Goal: Transaction & Acquisition: Purchase product/service

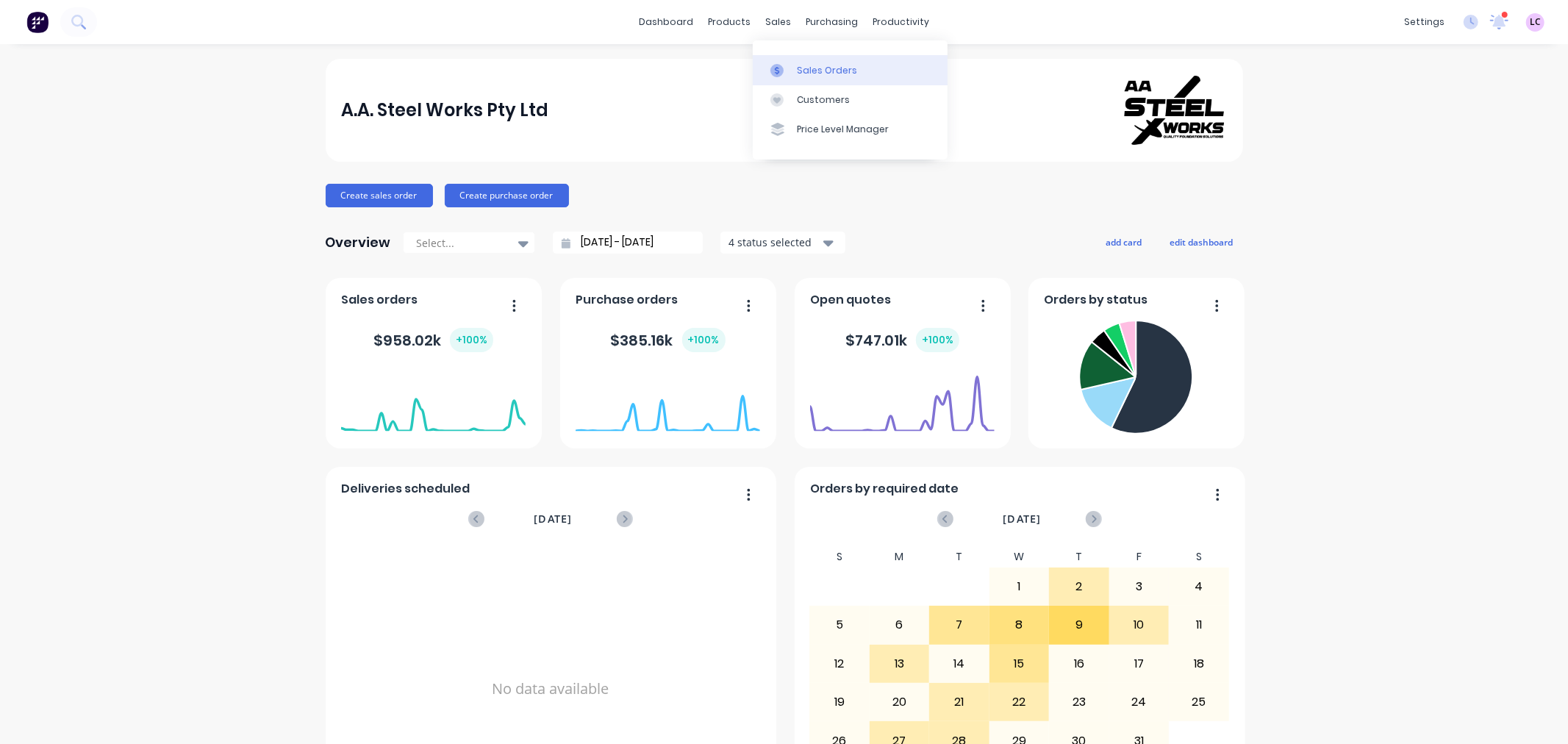
click at [810, 74] on div "Sales Orders" at bounding box center [827, 71] width 60 height 14
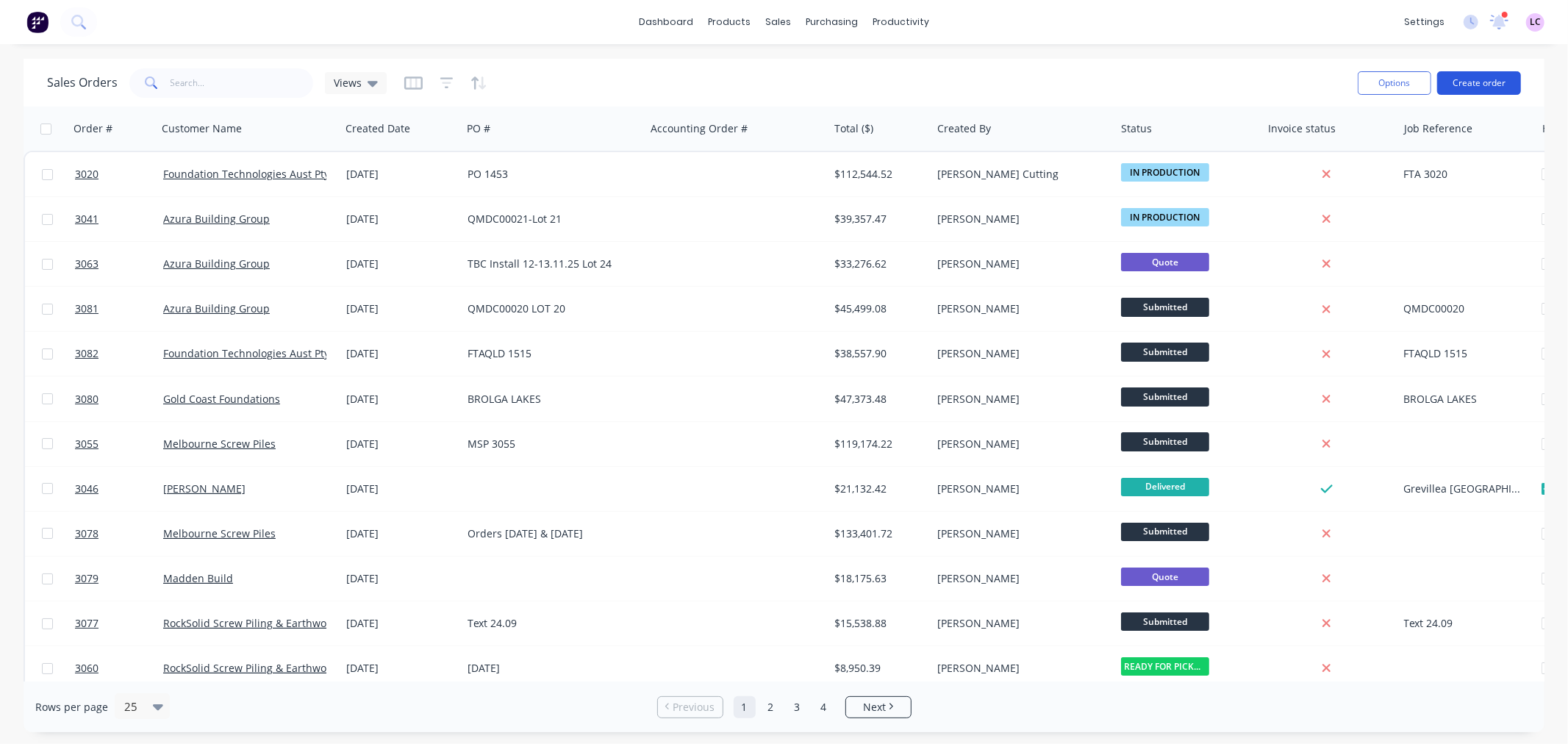
click at [1460, 78] on button "Create order" at bounding box center [1479, 83] width 83 height 23
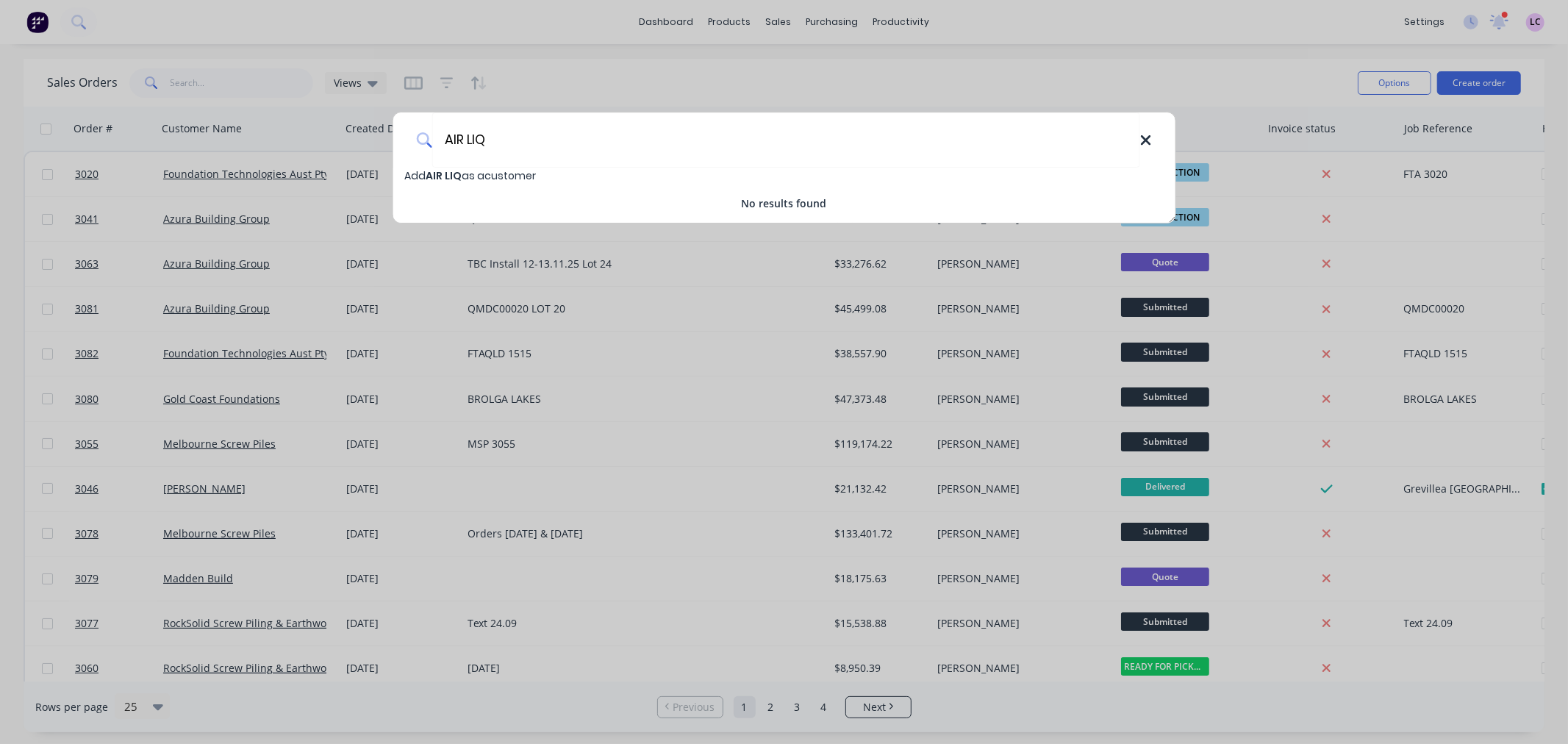
type input "AIR LIQ"
click at [1144, 134] on icon at bounding box center [1146, 140] width 12 height 16
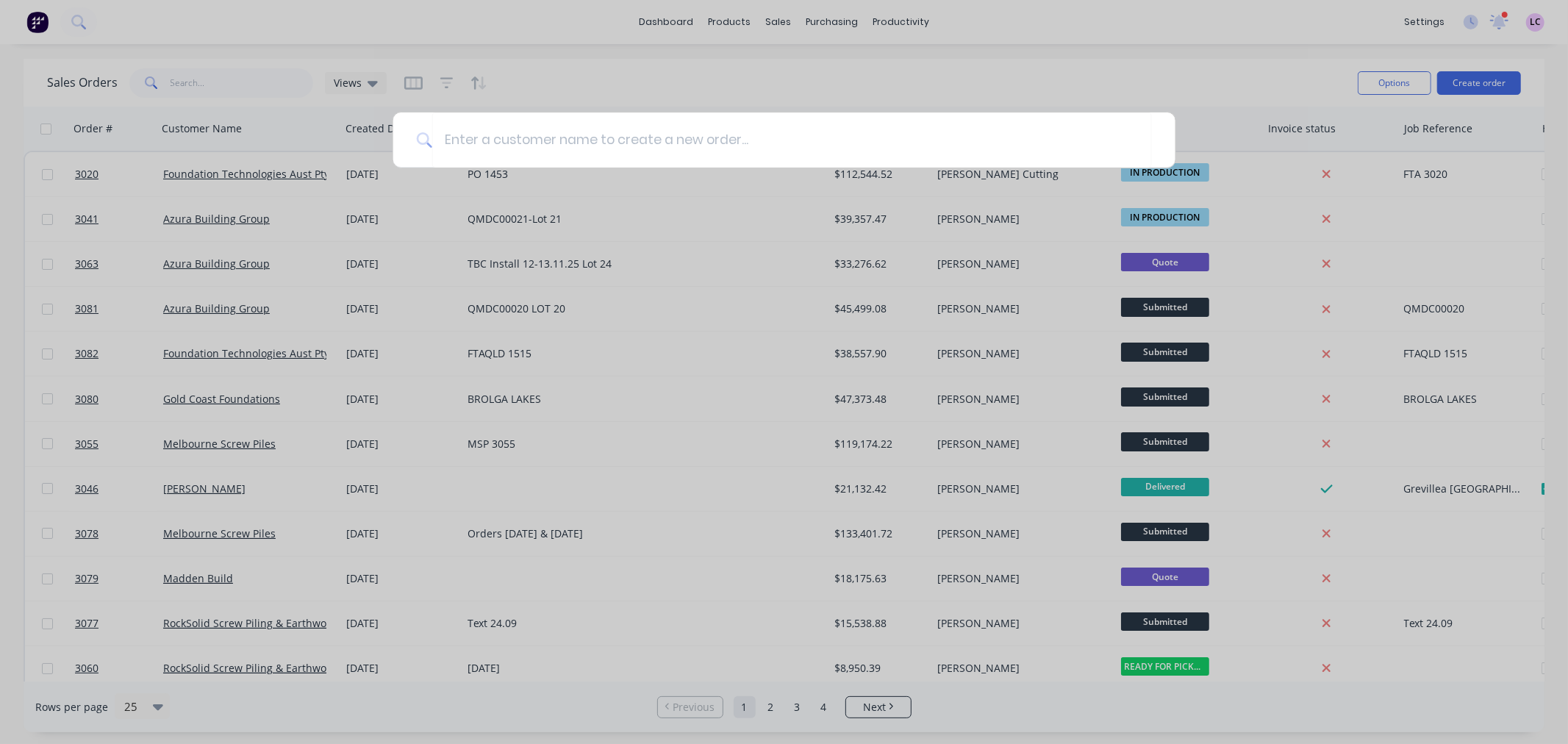
click at [827, 19] on div at bounding box center [784, 372] width 1568 height 744
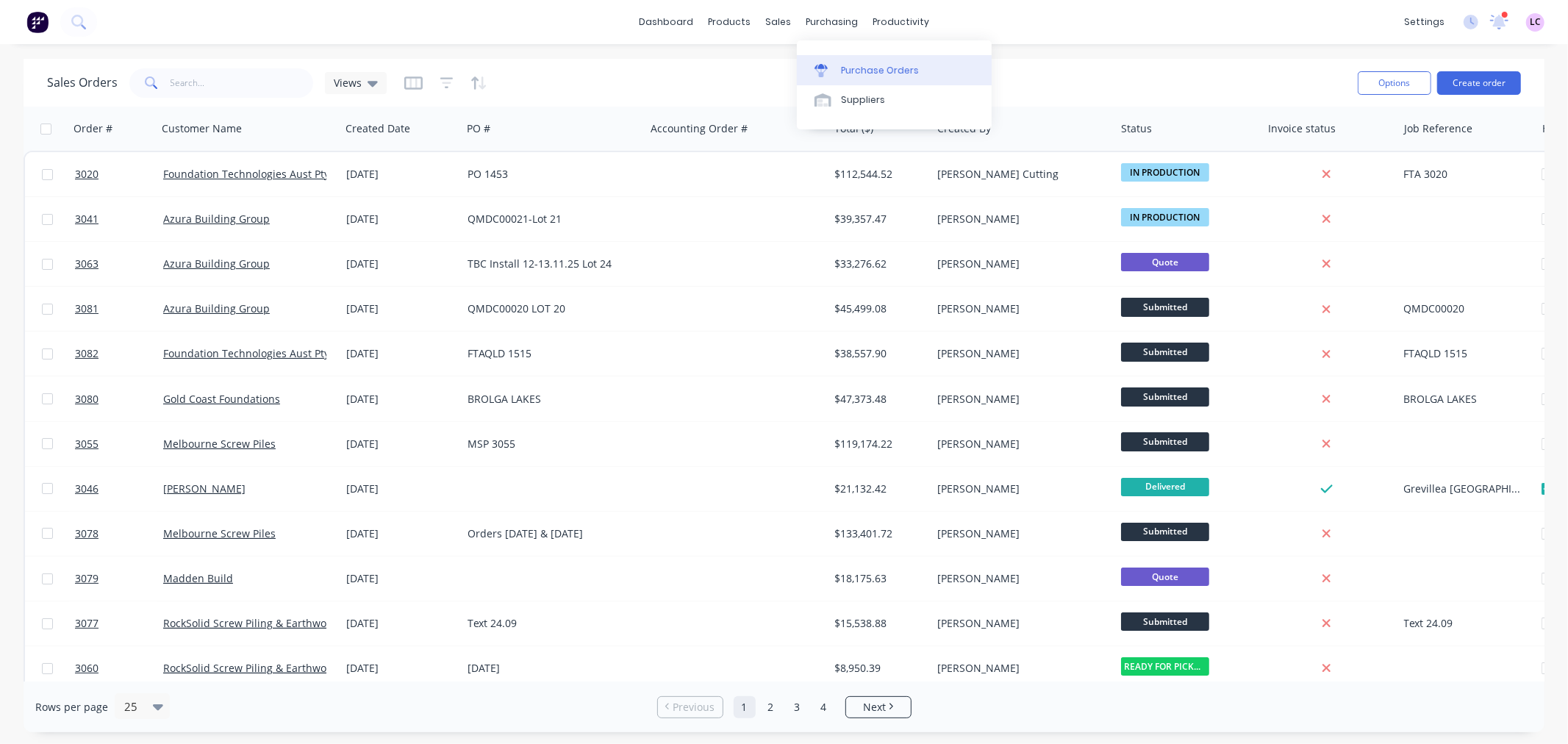
click at [853, 72] on div "Purchase Orders" at bounding box center [880, 71] width 78 height 14
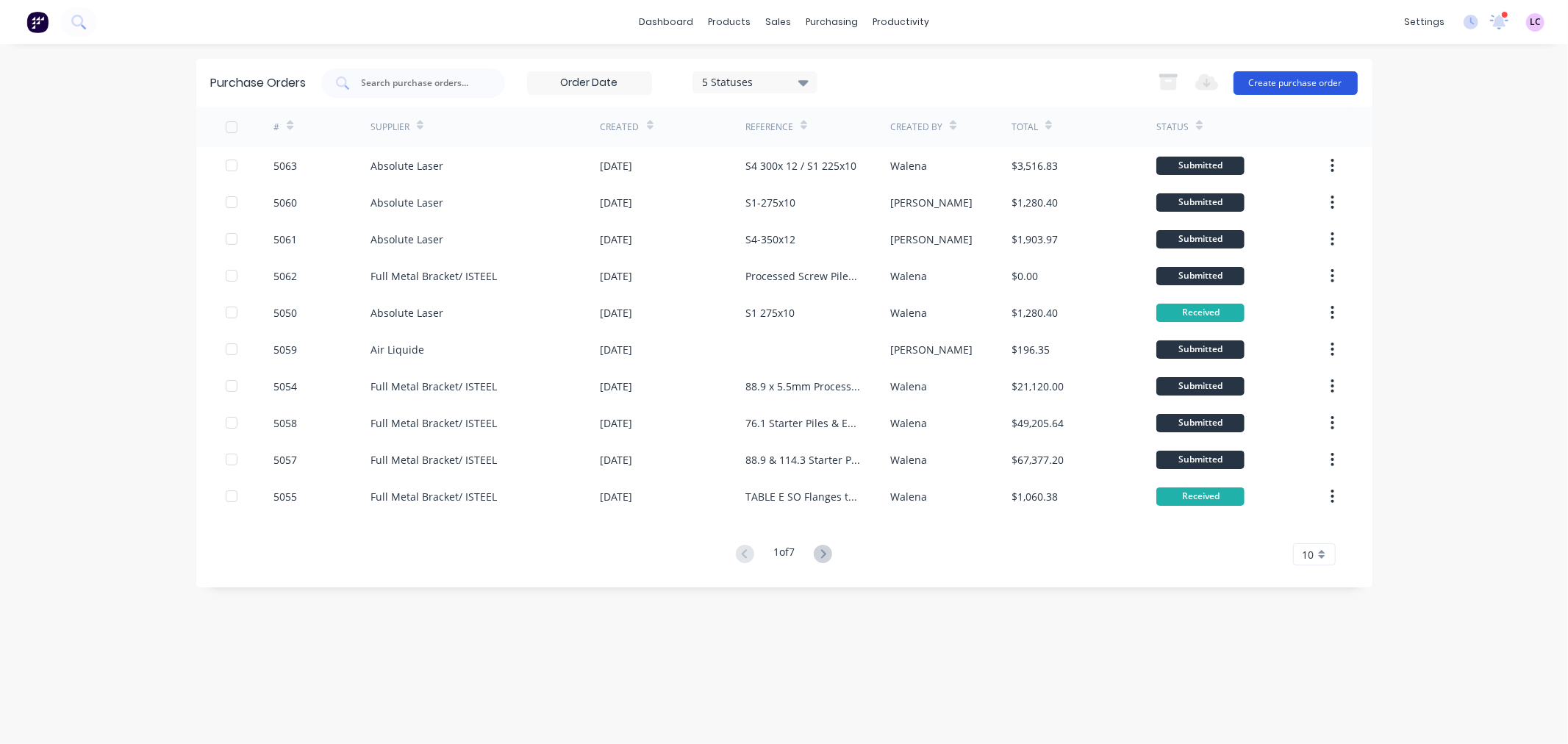
click at [1319, 89] on button "Create purchase order" at bounding box center [1296, 83] width 124 height 23
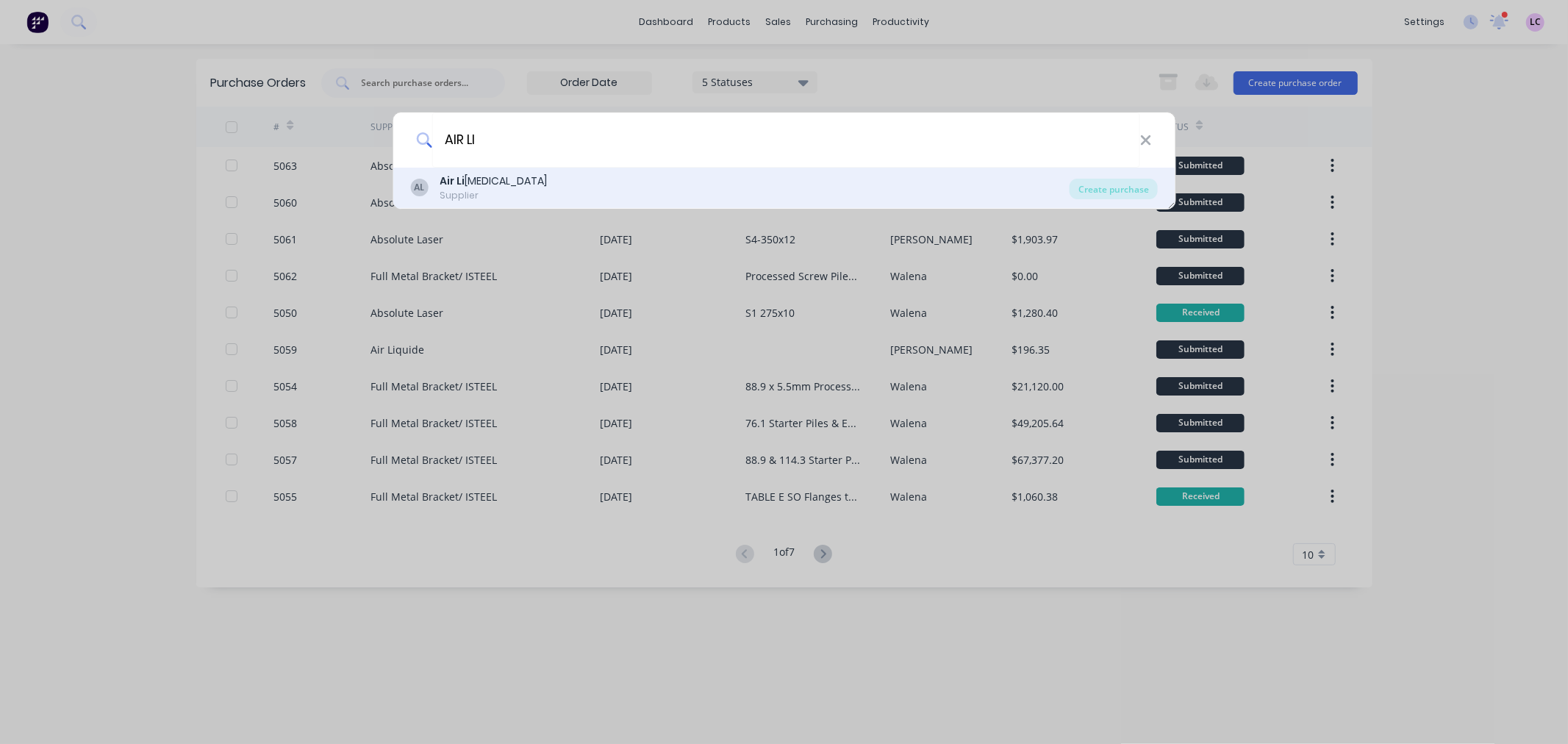
type input "AIR LI"
click at [517, 174] on div "AL Air Li [MEDICAL_DATA] Supplier" at bounding box center [740, 188] width 660 height 29
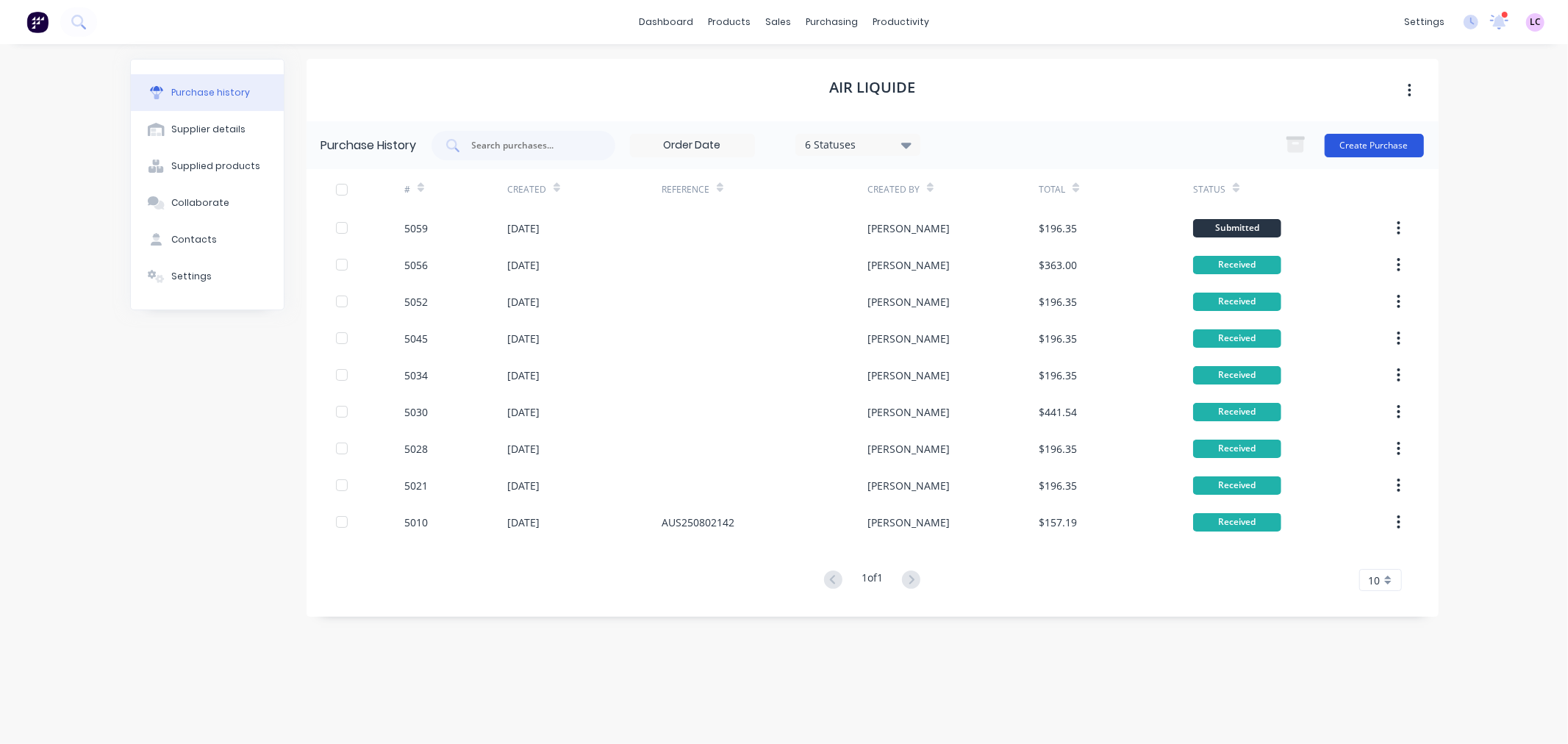
click at [1374, 137] on button "Create Purchase" at bounding box center [1375, 146] width 99 height 23
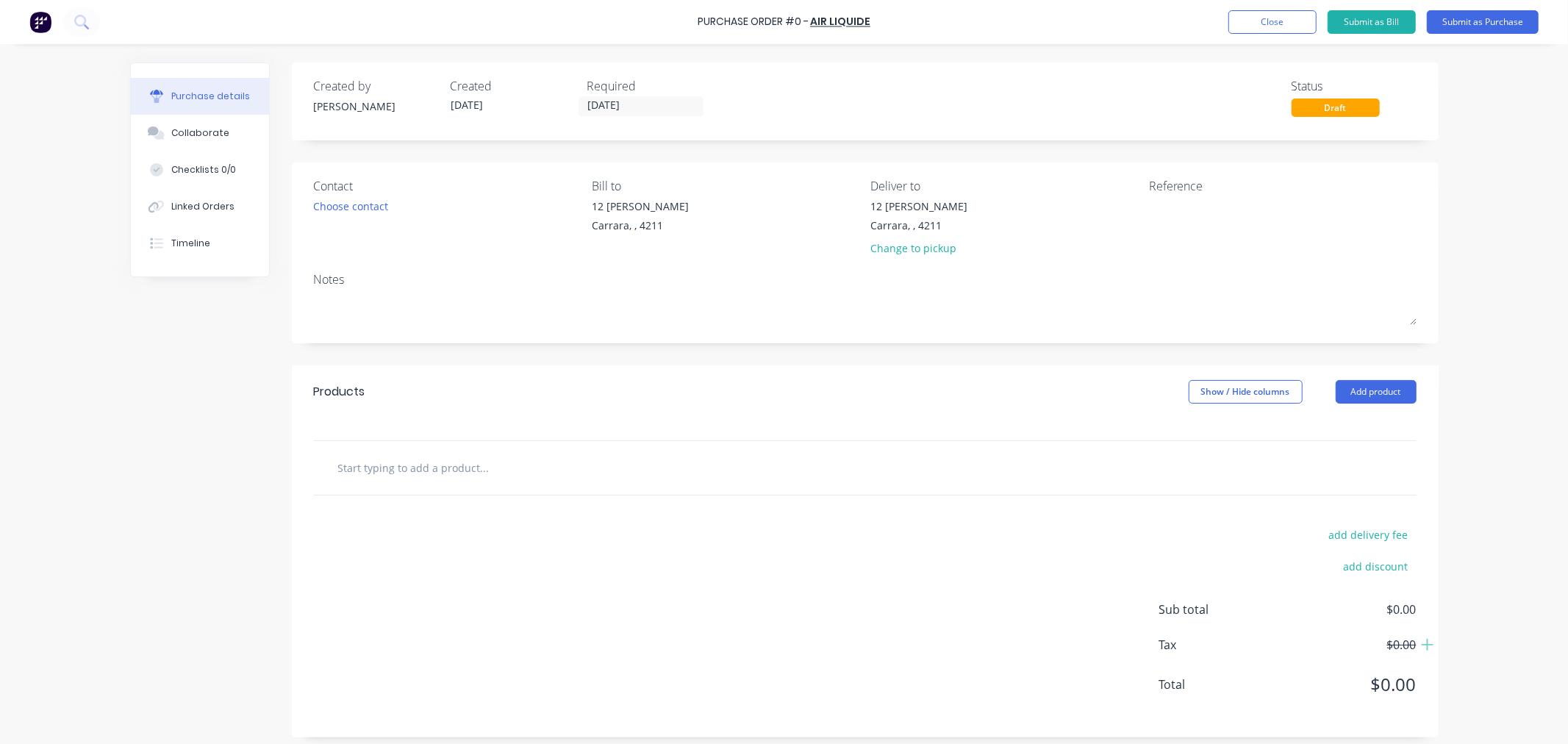
click at [374, 467] on input "text" at bounding box center [484, 468] width 294 height 29
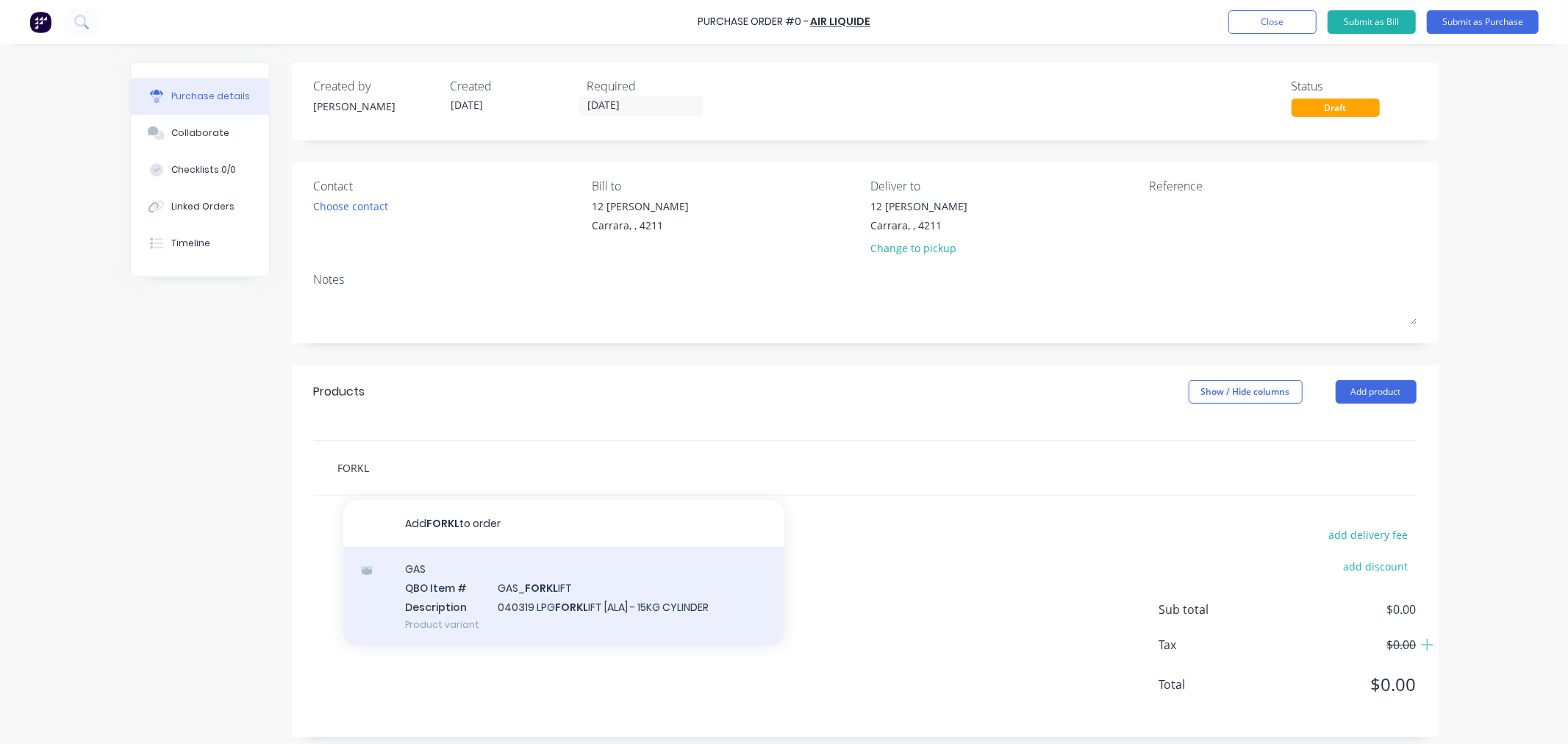
type input "FORKL"
click at [445, 598] on div "GAS QBO Item # GAS_ FORKL IFT Description 040319 LPG FORKL IFT [ALA] - 15KG CYL…" at bounding box center [564, 597] width 441 height 99
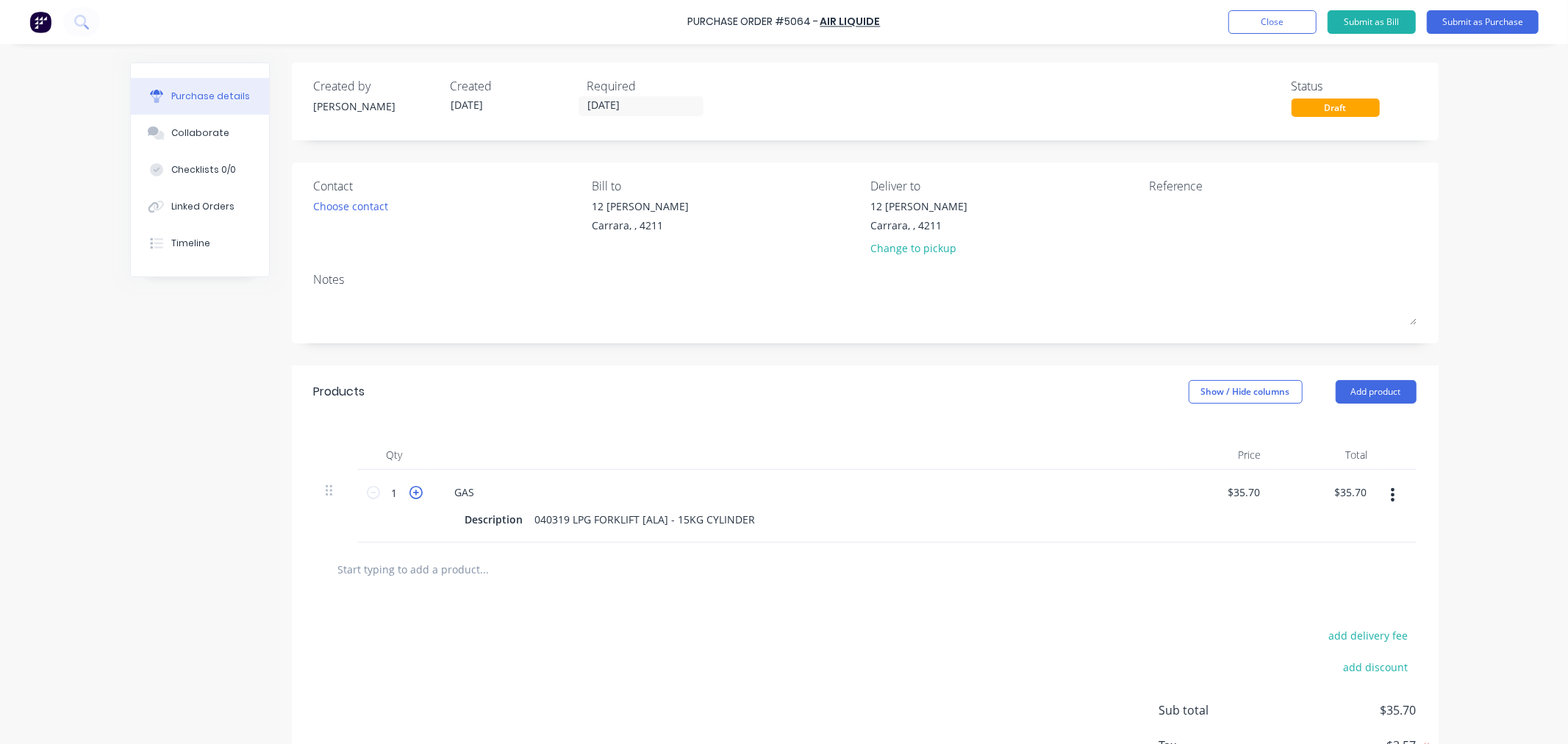
click at [409, 497] on icon at bounding box center [416, 493] width 14 height 14
type input "4"
type input "$142.80"
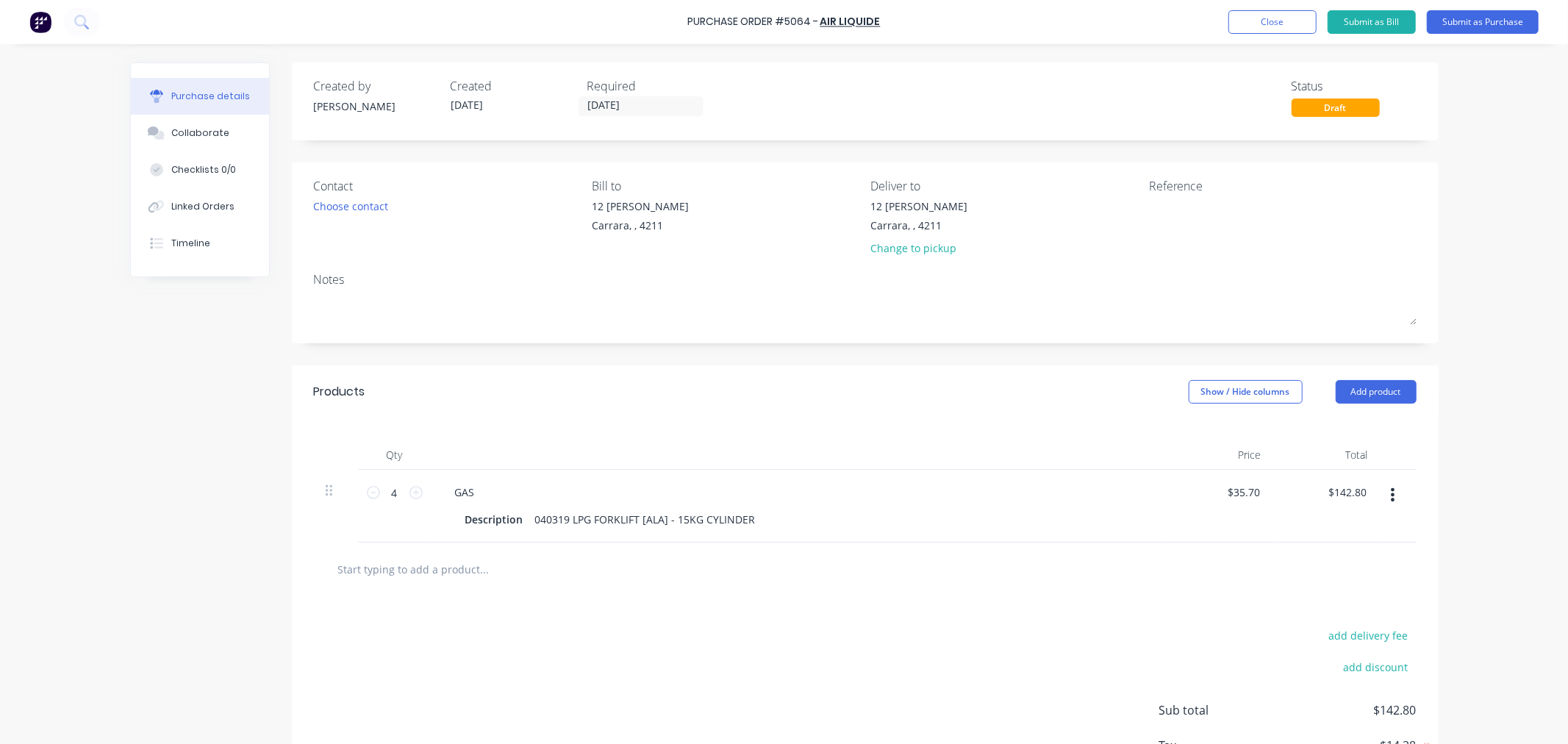
click at [836, 624] on div "add delivery fee add discount Sub total $142.80 Tax $14.28 Total $157.08" at bounding box center [866, 717] width 1147 height 242
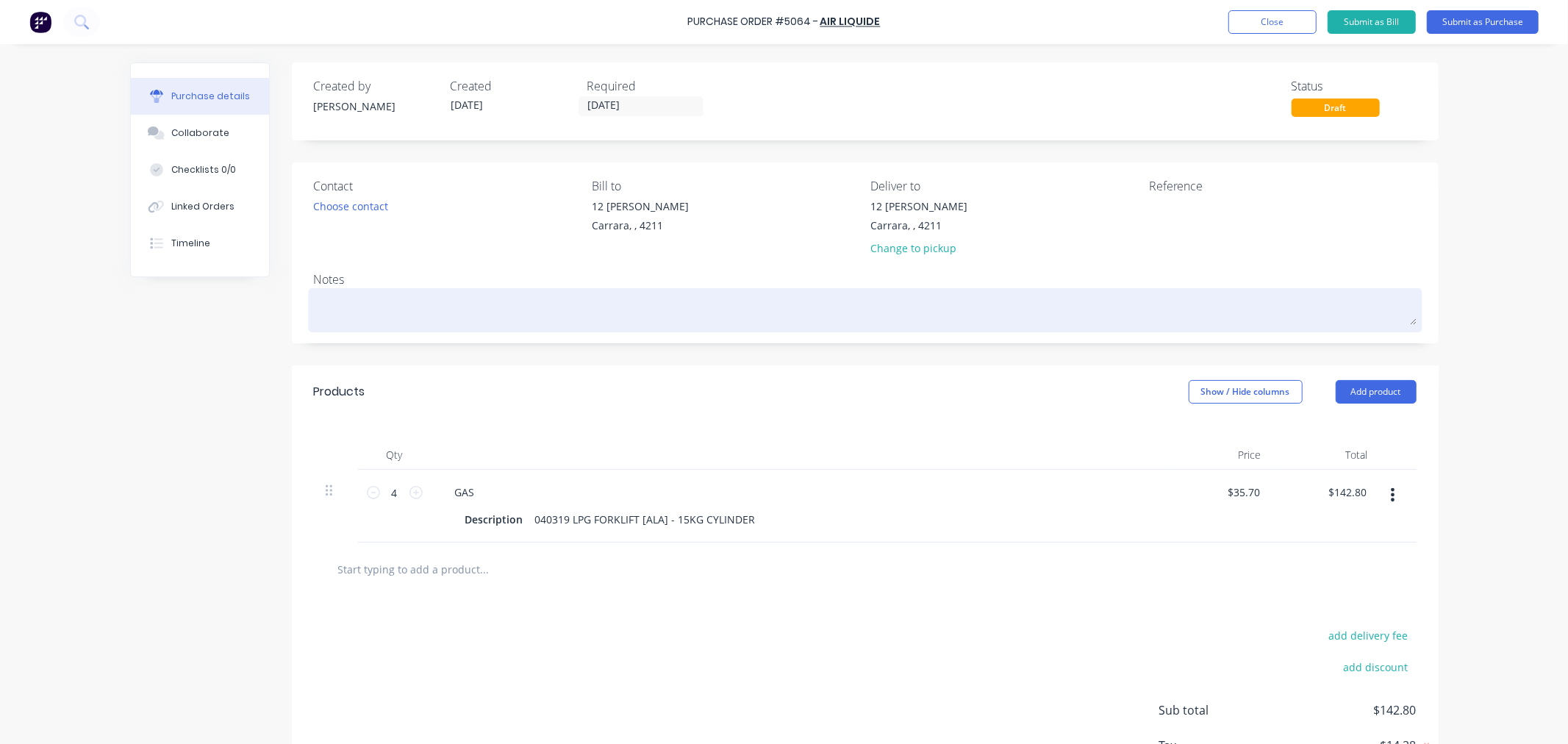
click at [411, 317] on textarea at bounding box center [866, 308] width 1103 height 33
type textarea "x"
type textarea "P"
type textarea "x"
type textarea "PO"
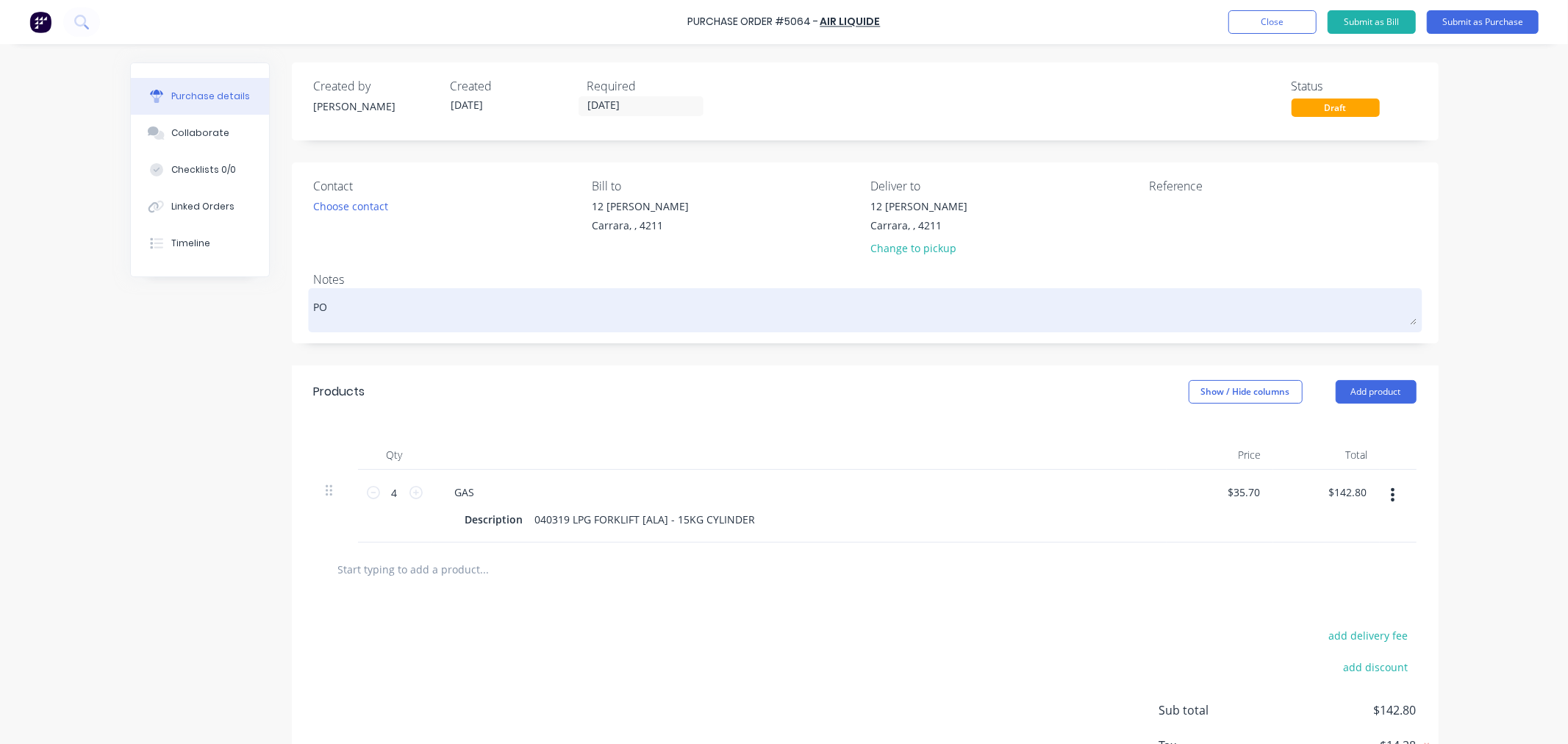
type textarea "x"
type textarea "PO"
type textarea "x"
type textarea "PO 5"
type textarea "x"
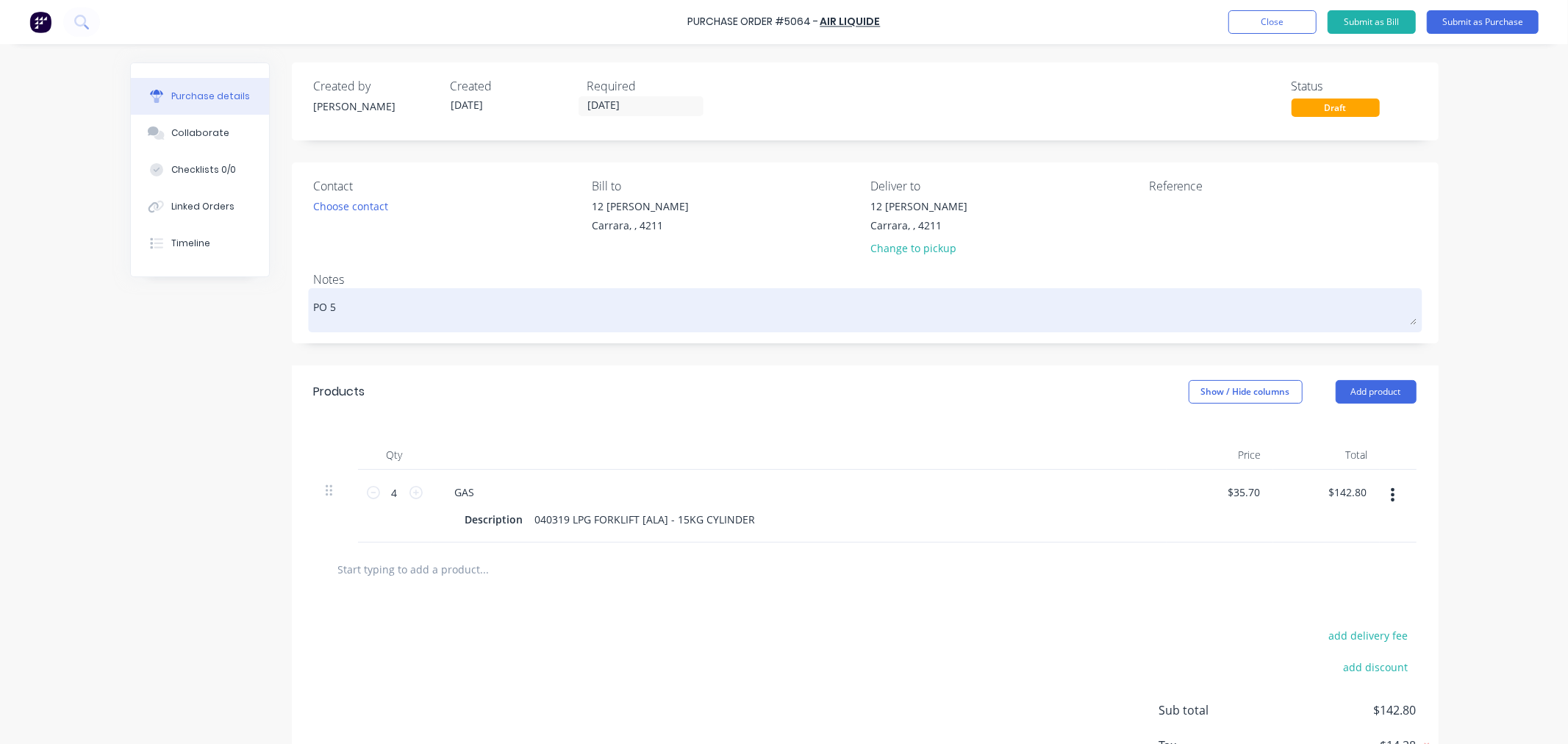
type textarea "PO 50"
type textarea "x"
type textarea "PO 506"
type textarea "x"
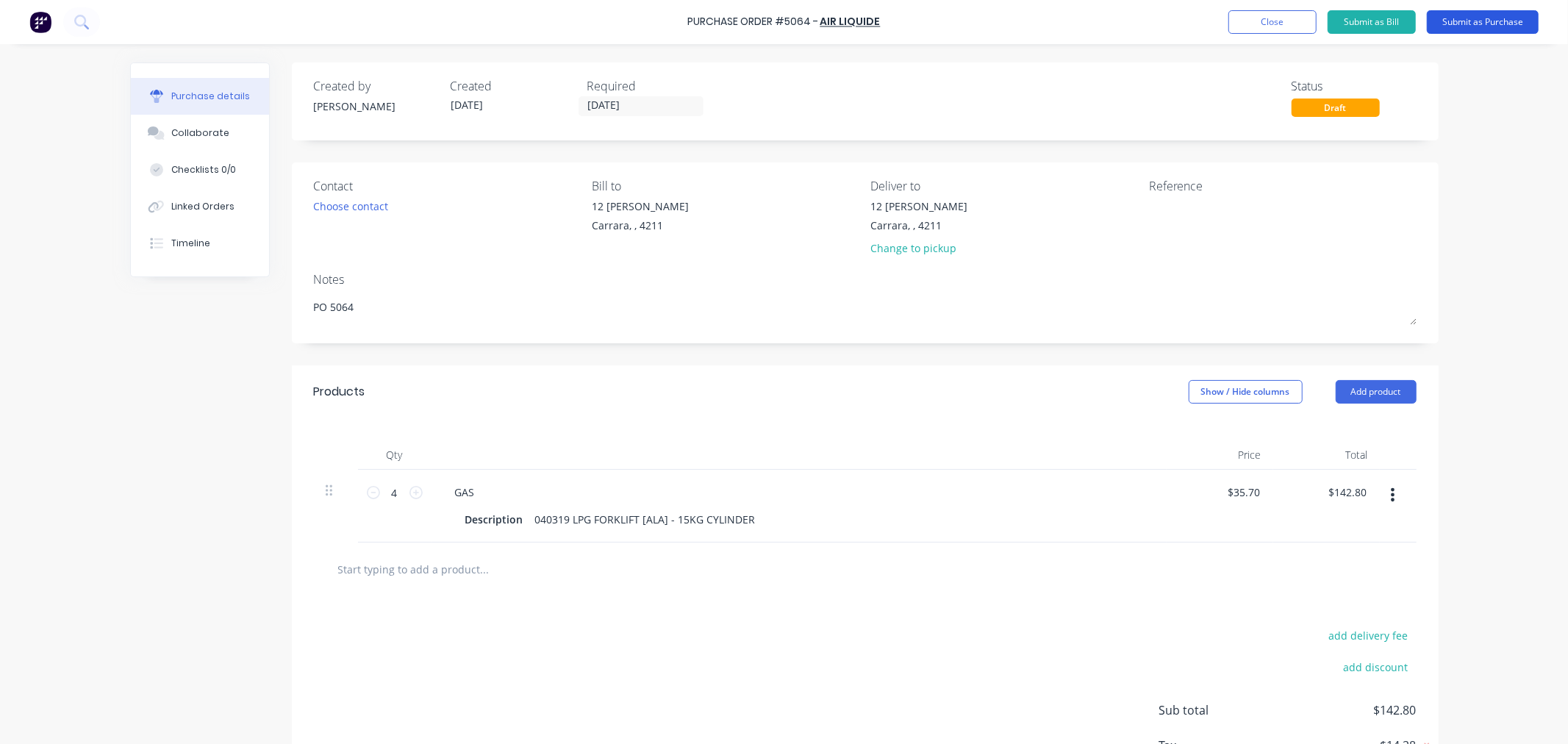
type textarea "PO 5064"
type textarea "x"
type textarea "PO 5064"
click at [1461, 23] on button "Submit as Purchase" at bounding box center [1483, 22] width 112 height 23
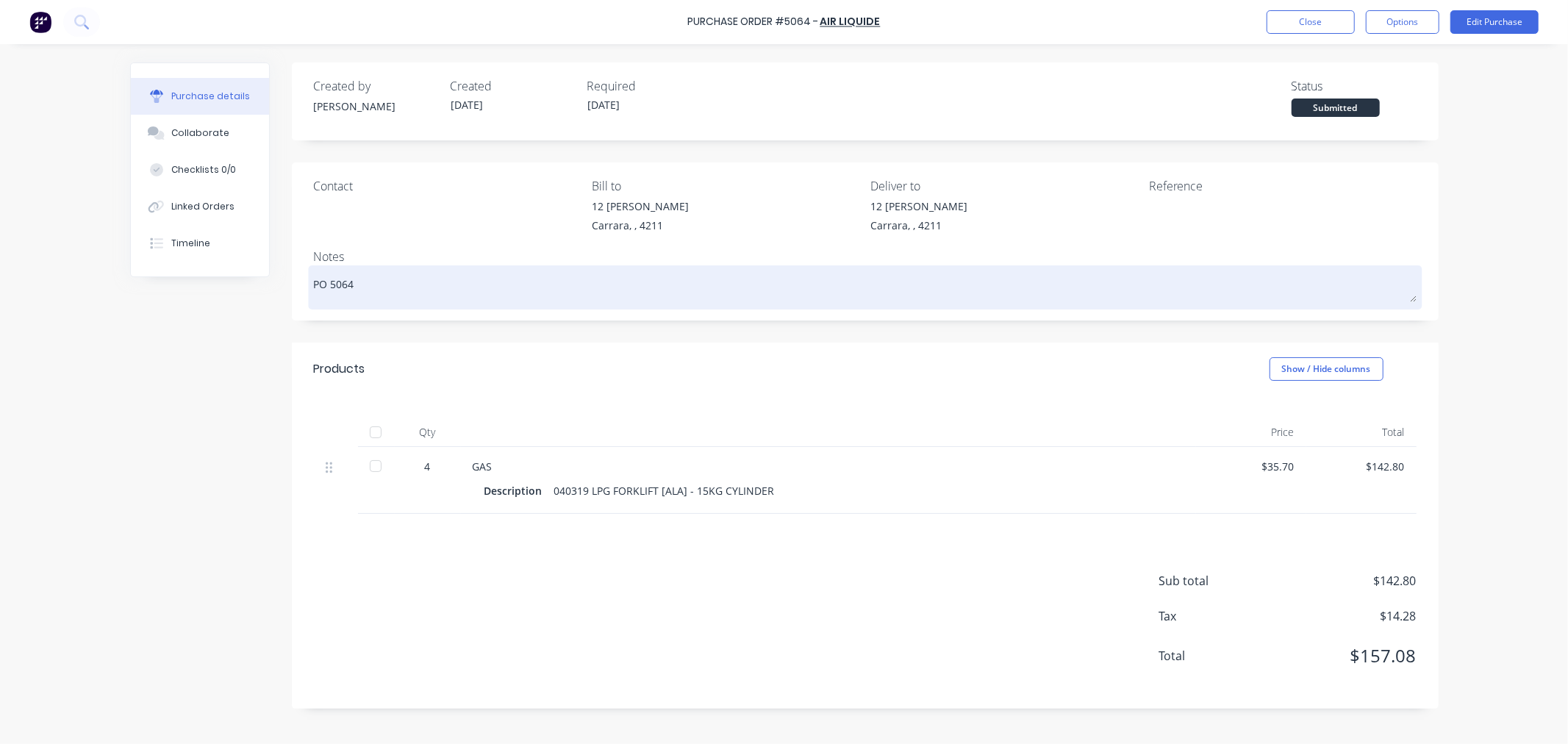
click at [371, 282] on textarea "PO 5064" at bounding box center [866, 285] width 1103 height 33
type textarea "x"
type textarea "PO 5064"
paste textarea "AUS251000994"
type textarea "x"
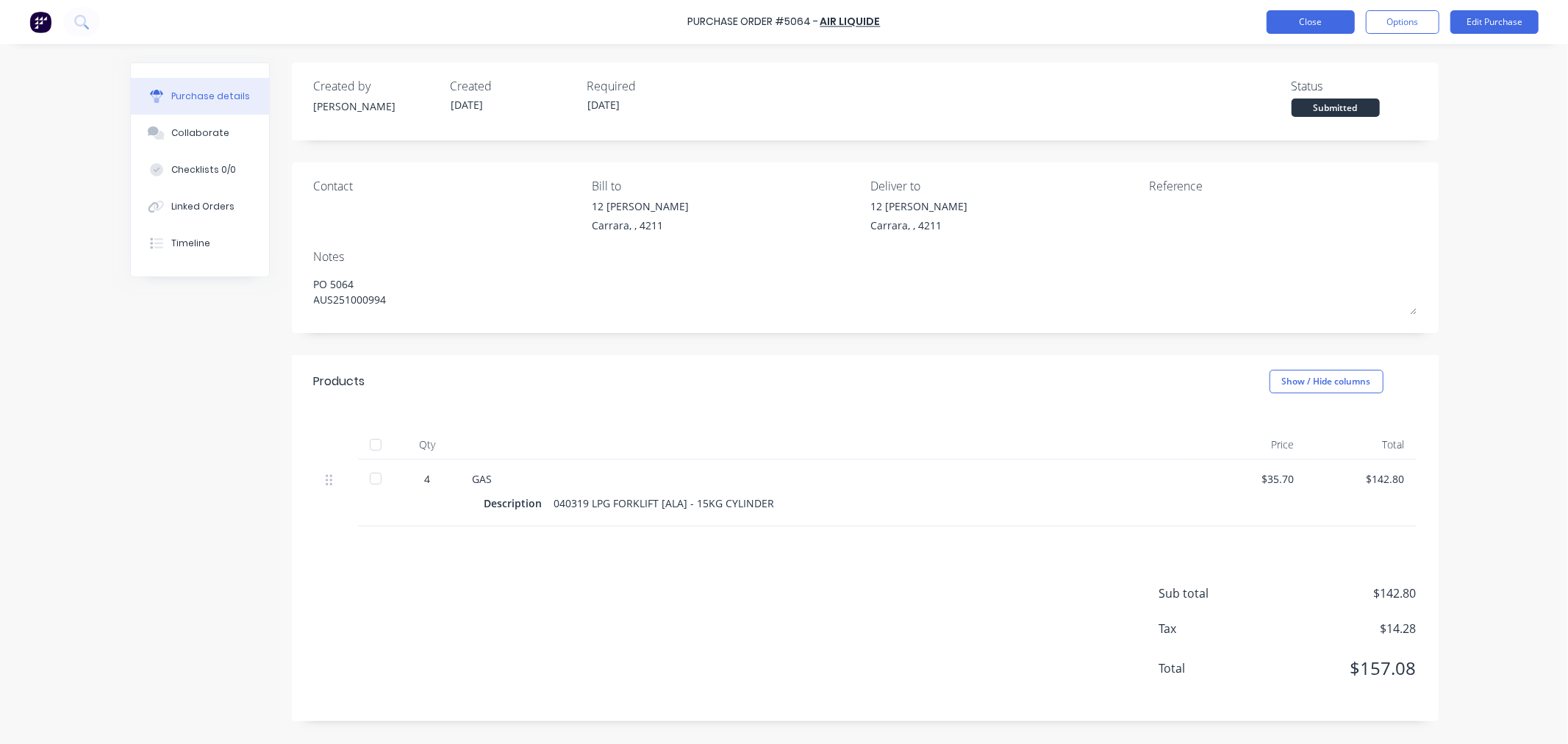
type textarea "PO 5064 AUS251000994"
type textarea "x"
type textarea "PO 5064 AUS251000994"
click at [1312, 31] on button "Close" at bounding box center [1311, 22] width 88 height 23
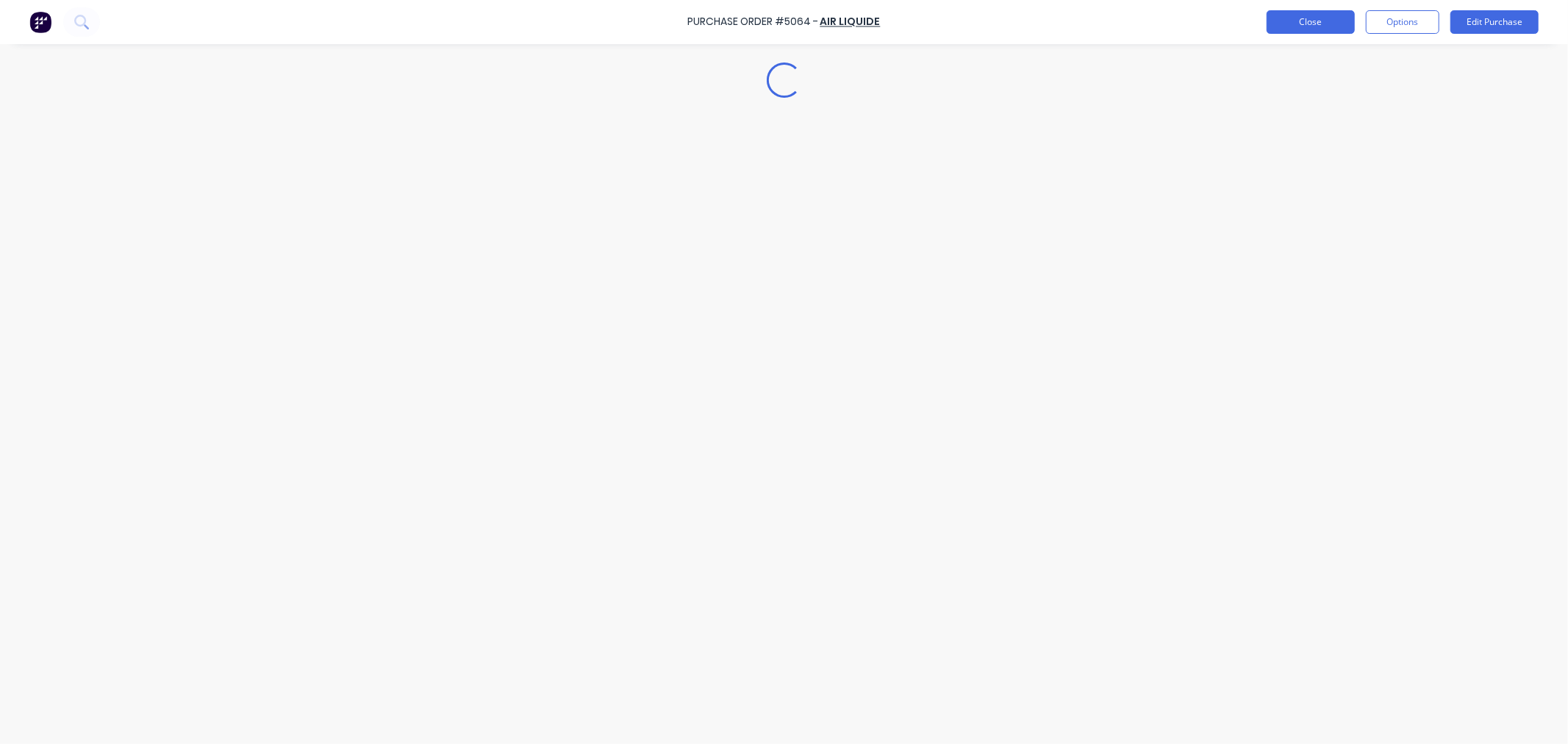
type textarea "x"
